Goal: Task Accomplishment & Management: Use online tool/utility

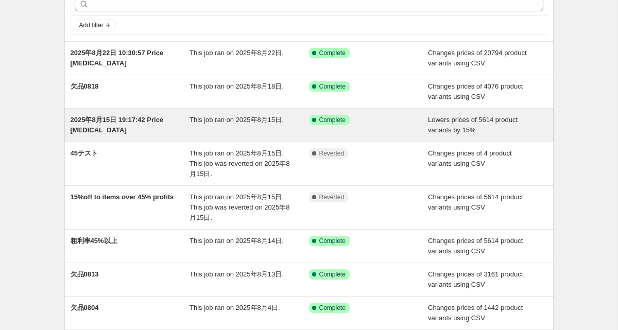
scroll to position [58, 0]
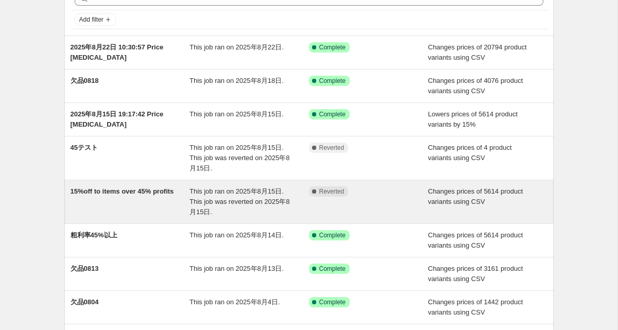
click at [105, 196] on div "15%off to items over 45% profits" at bounding box center [129, 201] width 119 height 31
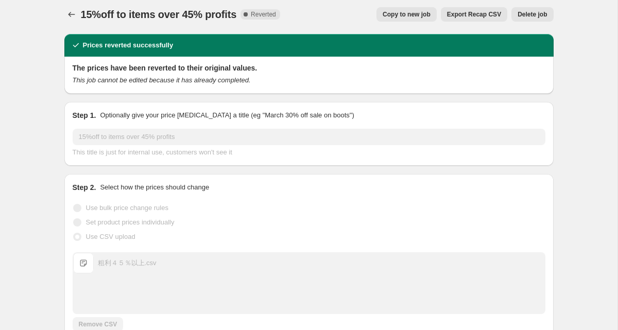
scroll to position [2, 0]
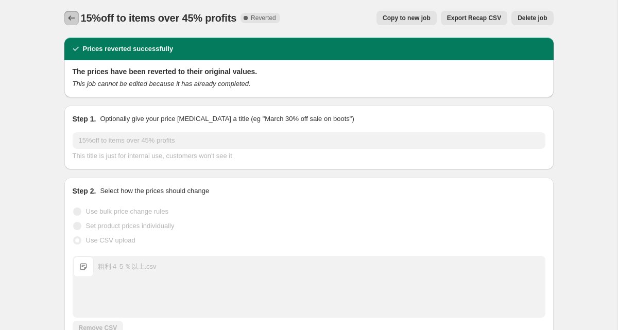
click at [69, 17] on icon "Price change jobs" at bounding box center [71, 18] width 10 height 10
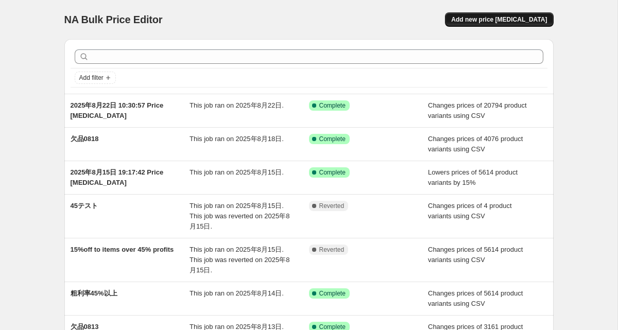
click at [489, 20] on span "Add new price [MEDICAL_DATA]" at bounding box center [499, 19] width 96 height 8
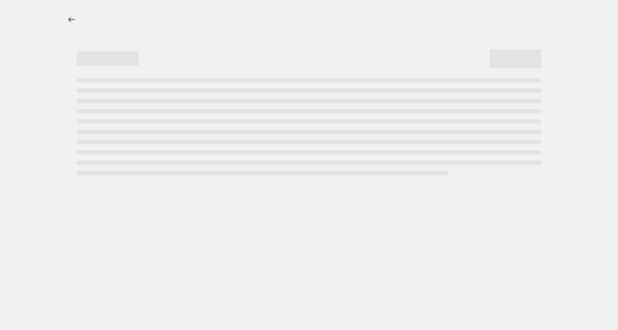
select select "percentage"
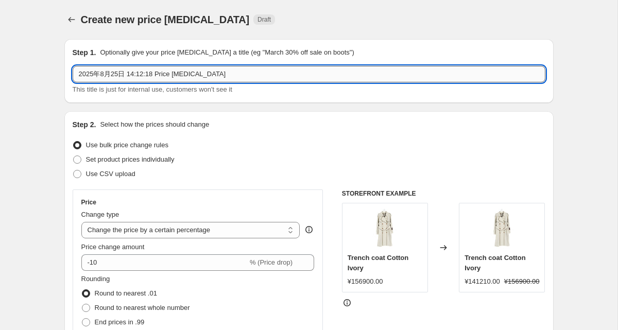
click at [262, 76] on input "2025年8月25日 14:12:18 Price [MEDICAL_DATA]" at bounding box center [309, 74] width 472 height 16
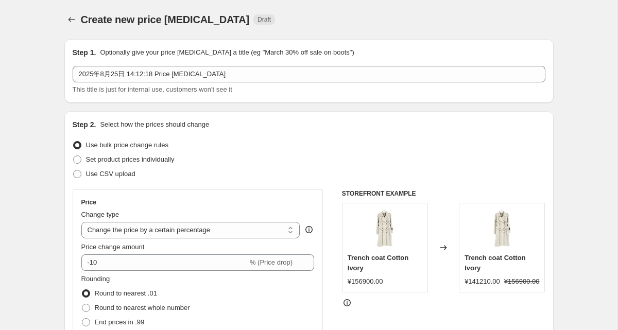
click at [226, 39] on div "Step 1. Optionally give your price [MEDICAL_DATA] a title (eg "March 30% off sa…" at bounding box center [308, 71] width 489 height 64
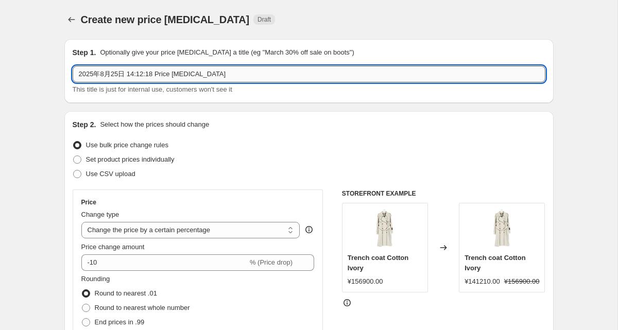
click at [216, 76] on input "2025年8月25日 14:12:18 Price [MEDICAL_DATA]" at bounding box center [309, 74] width 472 height 16
click at [217, 76] on input "2025年8月25日 14:12:18 Price [MEDICAL_DATA]" at bounding box center [309, 74] width 472 height 16
click at [183, 75] on input "欠品" at bounding box center [309, 74] width 472 height 16
click at [140, 76] on input "0825欠品" at bounding box center [309, 74] width 472 height 16
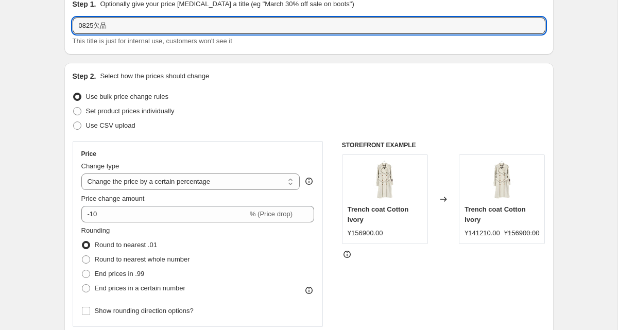
scroll to position [49, 0]
type input "0825欠品"
click at [117, 124] on span "Use CSV upload" at bounding box center [110, 125] width 49 height 8
click at [74, 121] on input "Use CSV upload" at bounding box center [73, 121] width 1 height 1
radio input "true"
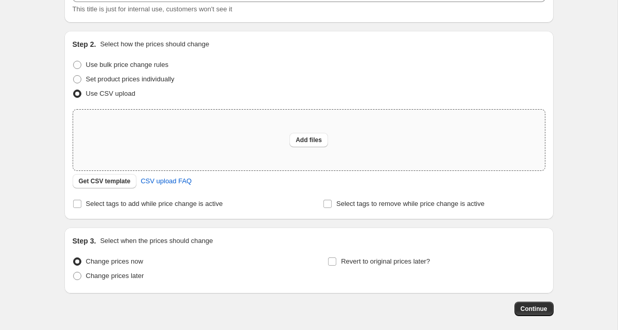
scroll to position [83, 0]
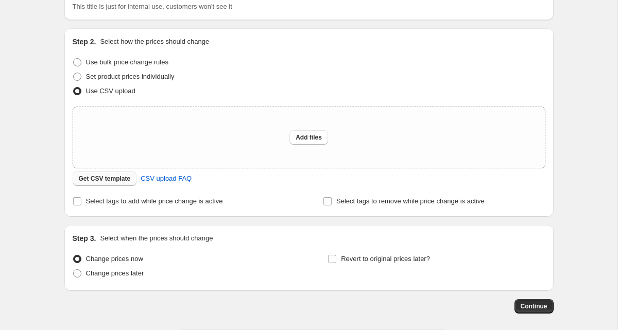
click at [98, 178] on span "Get CSV template" at bounding box center [105, 178] width 52 height 8
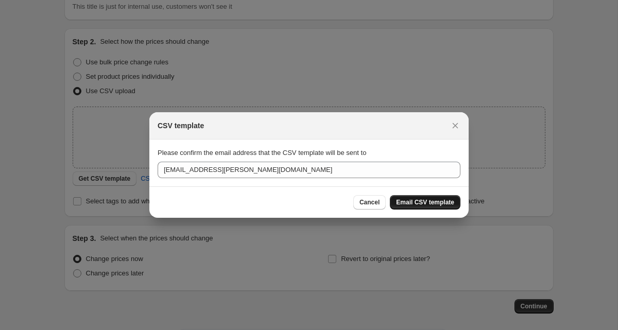
click at [407, 201] on span "Email CSV template" at bounding box center [425, 202] width 58 height 8
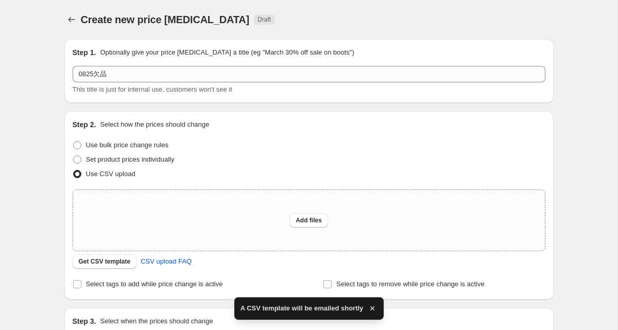
scroll to position [83, 0]
